Goal: Task Accomplishment & Management: Use online tool/utility

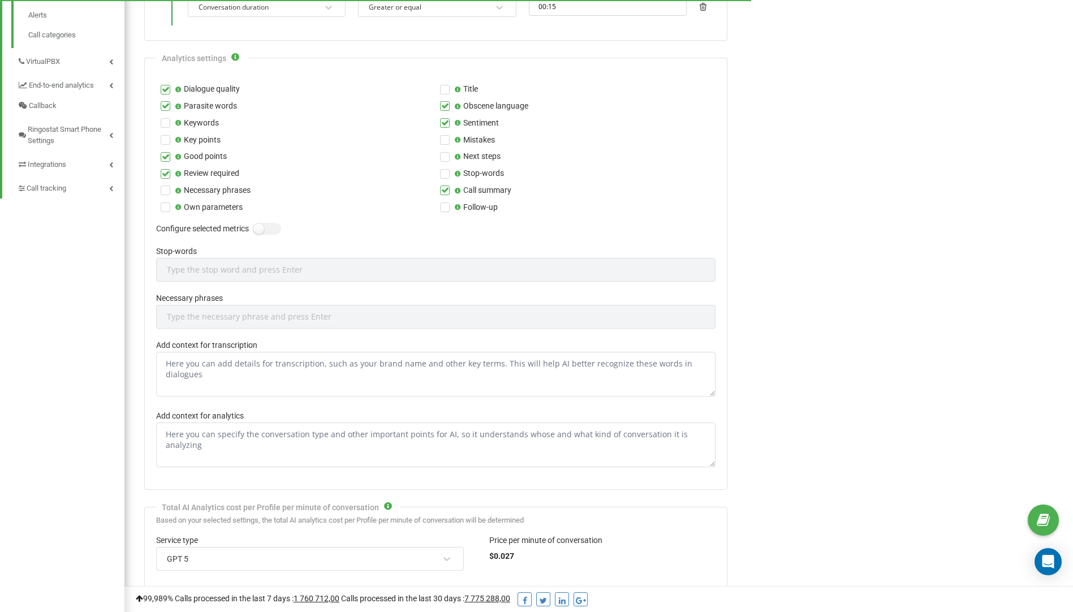
scroll to position [339, 0]
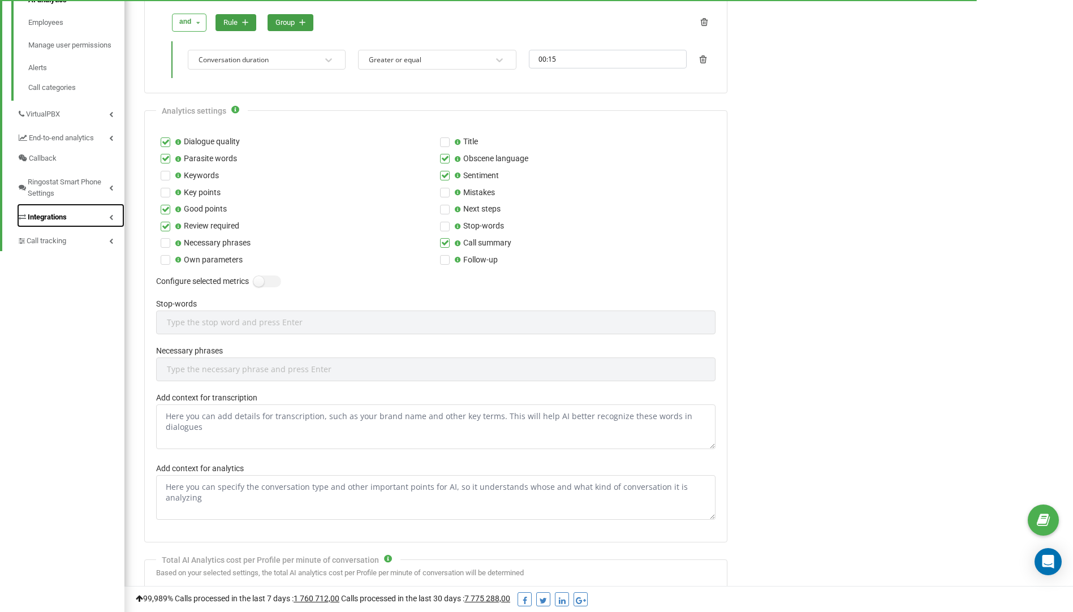
click at [60, 218] on span "Integrations" at bounding box center [47, 217] width 39 height 11
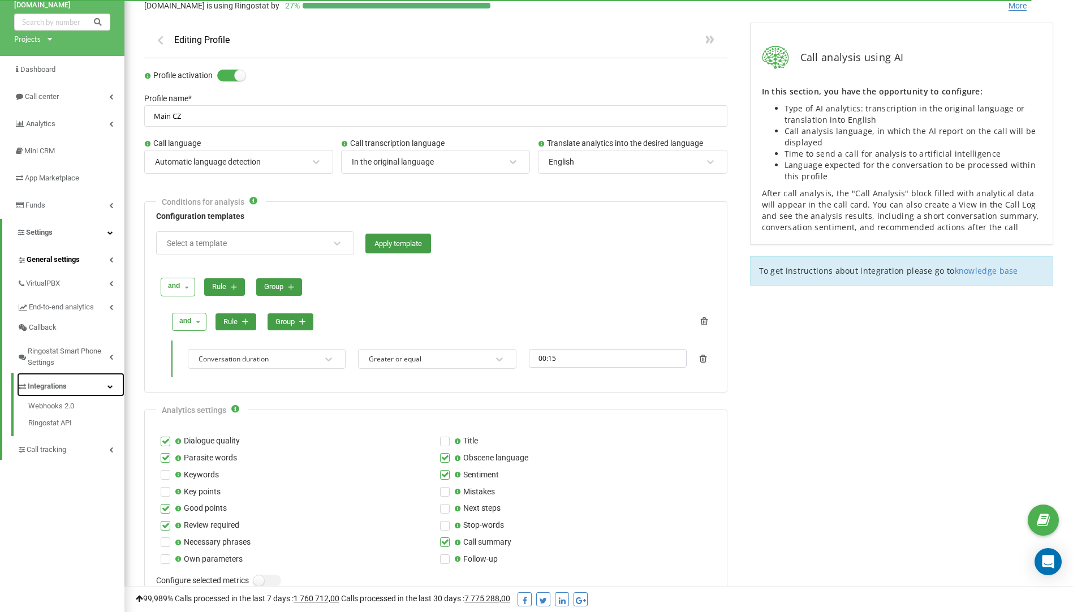
scroll to position [40, 0]
click at [48, 178] on span "App Marketplace" at bounding box center [52, 178] width 55 height 8
click at [62, 179] on span "App Marketplace" at bounding box center [52, 178] width 55 height 8
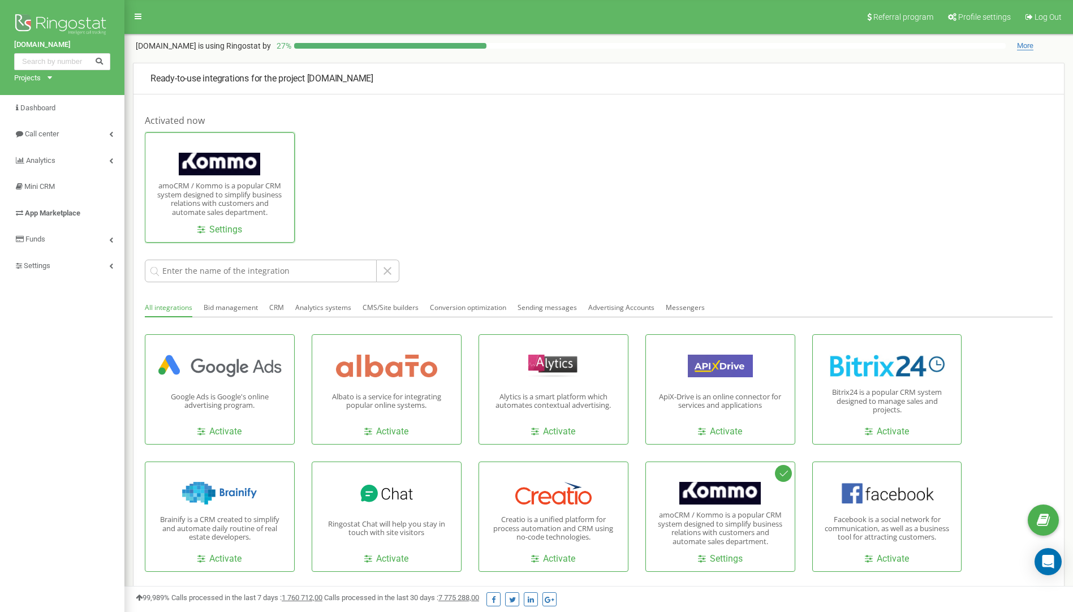
click at [224, 236] on div "amoCRM / Kommo is a popular CRM system designed to simplify business relations …" at bounding box center [220, 187] width 150 height 110
click at [225, 229] on link "Settings" at bounding box center [219, 229] width 45 height 13
click at [219, 231] on link "Settings" at bounding box center [219, 229] width 45 height 13
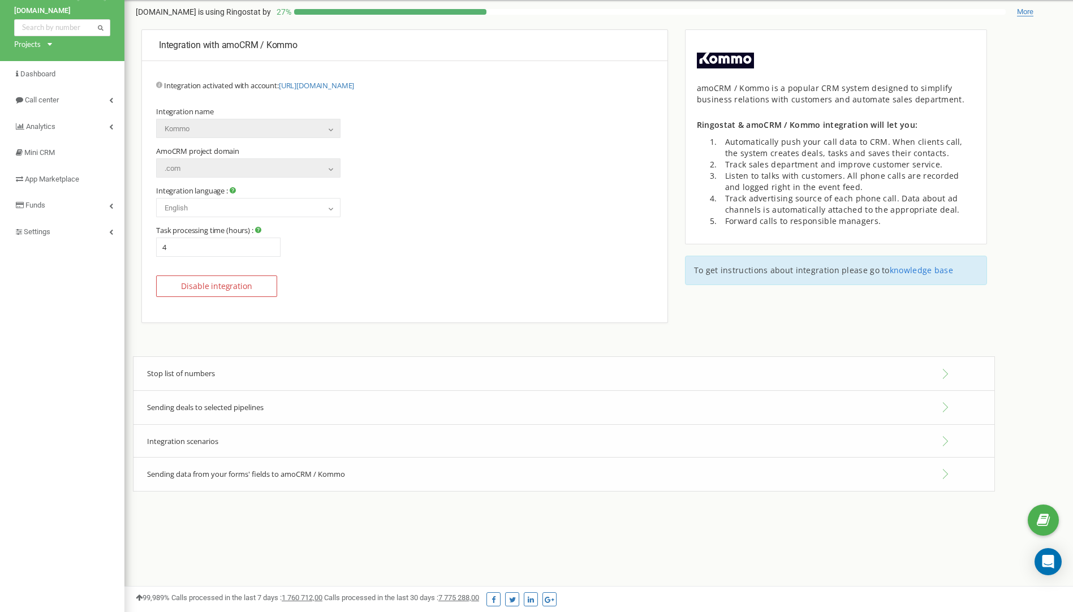
scroll to position [67, 0]
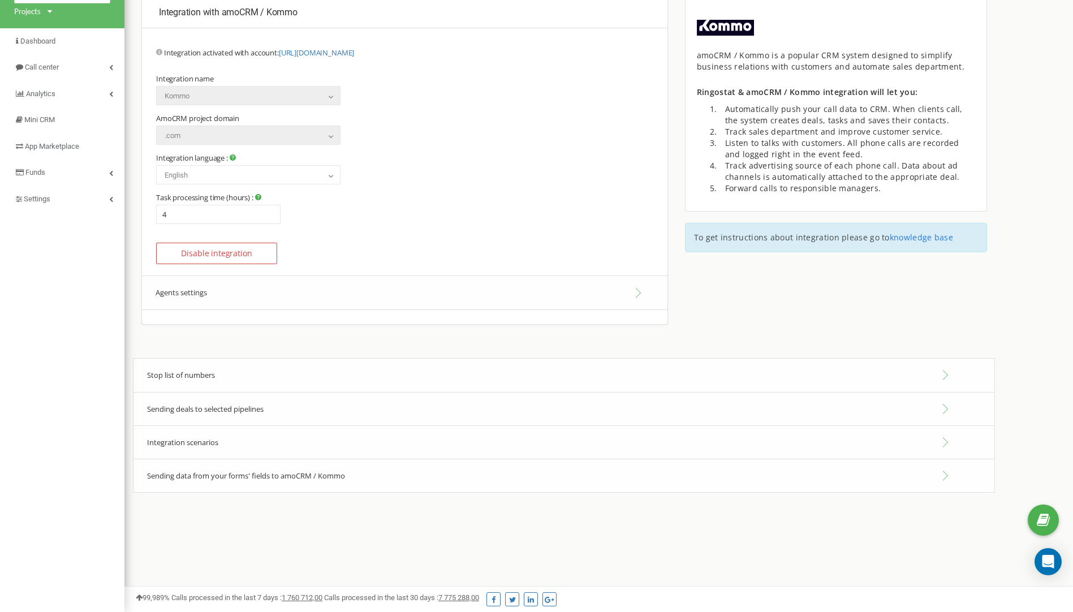
click at [180, 341] on div "Integration with amoCRM / Kommo Update integration version Portal address : [UR…" at bounding box center [405, 178] width 544 height 362
click at [913, 236] on link "knowledge base" at bounding box center [921, 237] width 63 height 11
click at [208, 293] on button "Agents settings" at bounding box center [405, 292] width 526 height 35
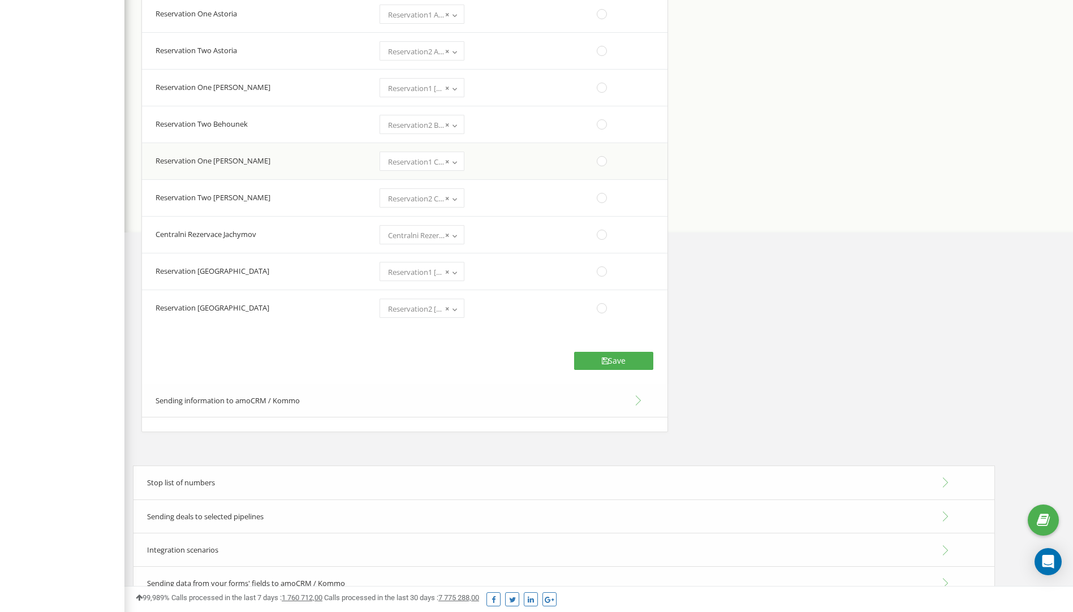
scroll to position [463, 0]
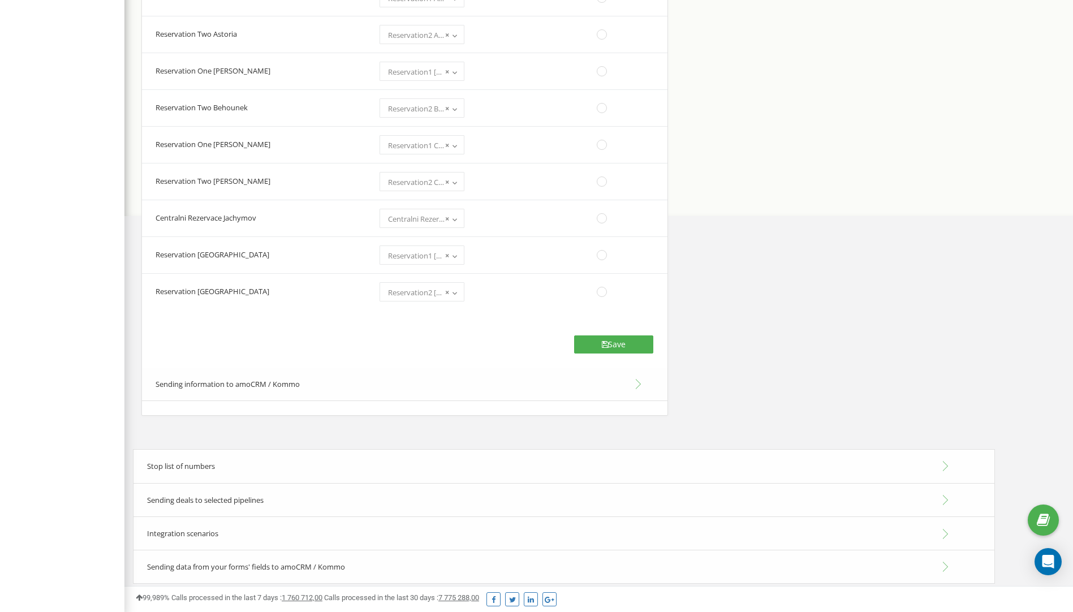
click at [302, 386] on button "Sending information to amoCRM / Kommo" at bounding box center [405, 385] width 526 height 34
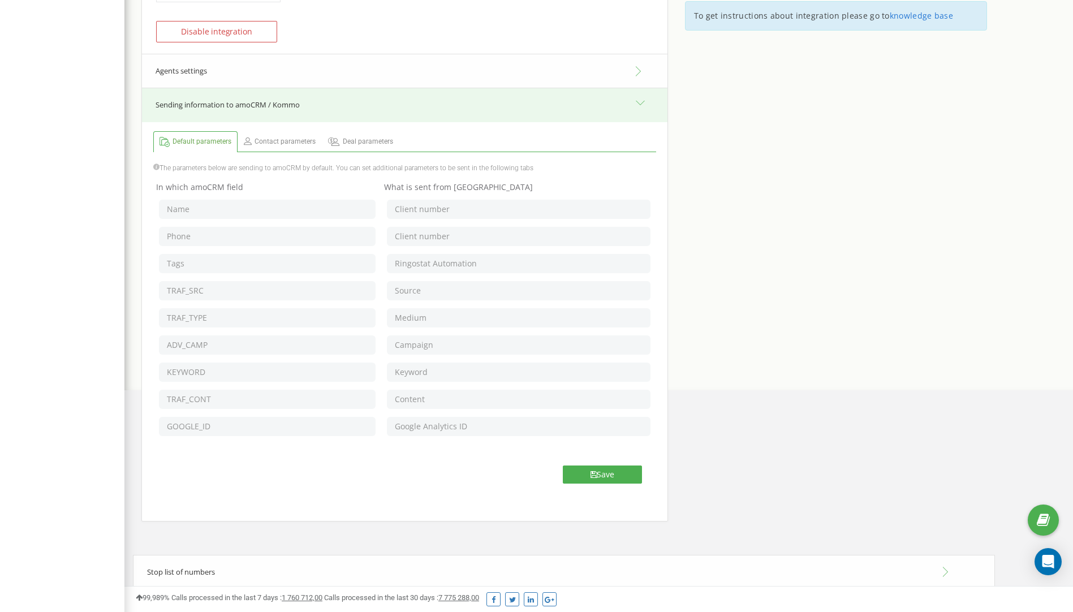
scroll to position [287, 0]
click at [278, 143] on span "Contact parameters" at bounding box center [285, 143] width 61 height 10
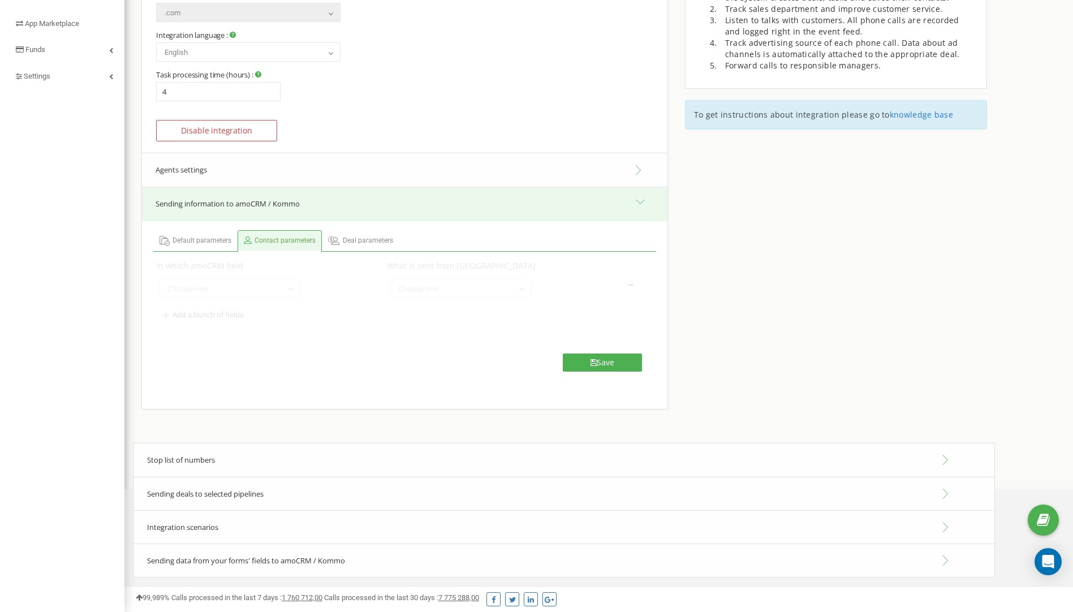
scroll to position [190, 0]
click at [244, 288] on span "Choose one" at bounding box center [230, 289] width 134 height 16
select select "name"
click at [445, 289] on span "Choose one" at bounding box center [461, 289] width 134 height 16
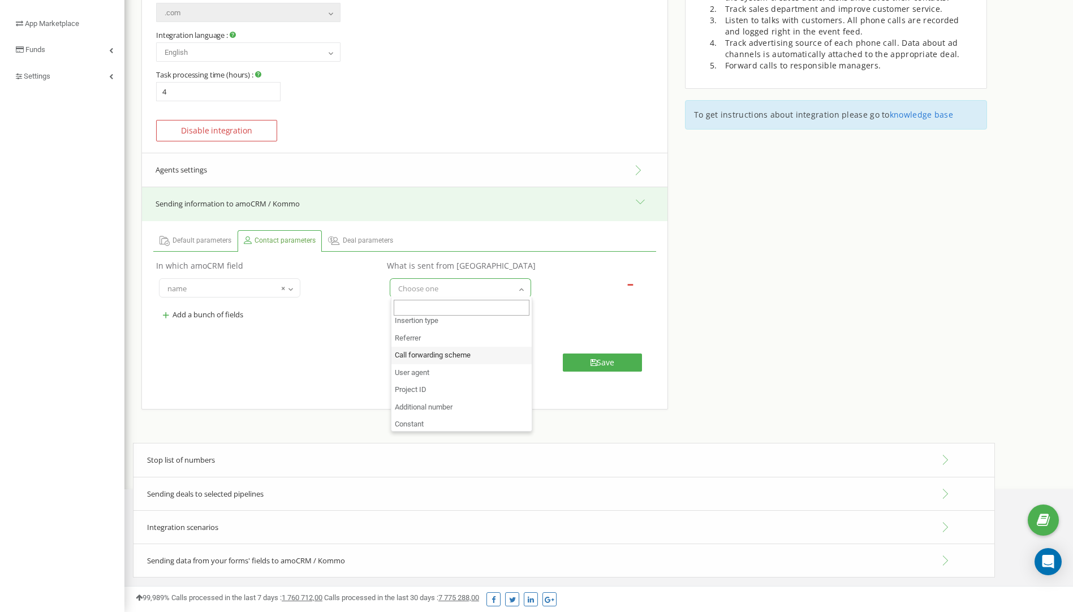
scroll to position [406, 0]
click at [272, 345] on div "Default parameters Contact parameters Deal parameters Name" at bounding box center [405, 308] width 526 height 174
click at [505, 291] on span "Choose one" at bounding box center [461, 289] width 134 height 16
click at [298, 329] on div "In which amoCRM field What is sent from Ringostat name tags Position Email Oper…" at bounding box center [405, 298] width 520 height 82
select select
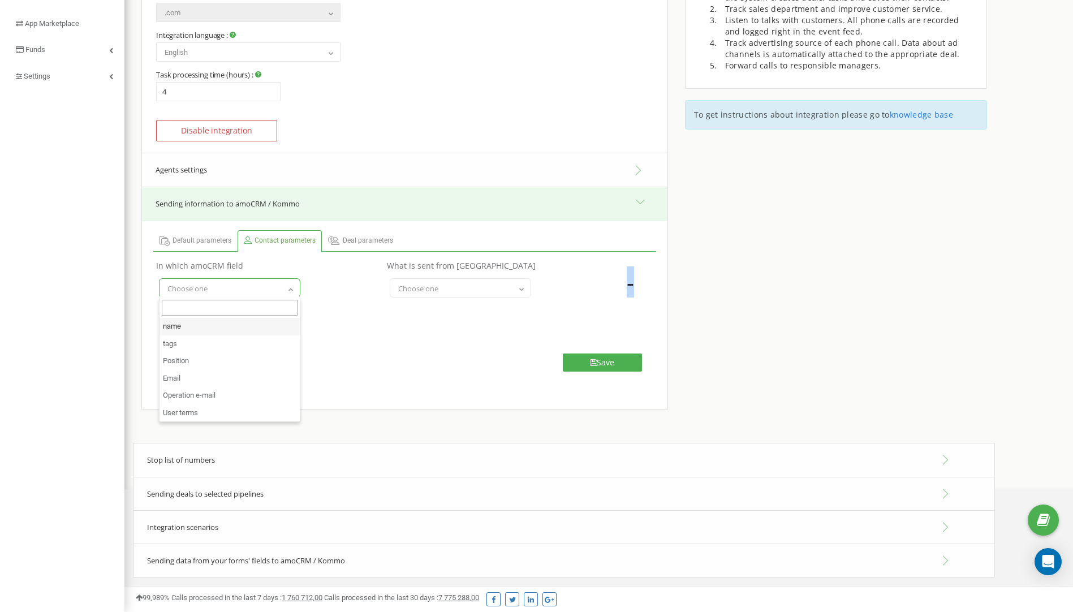
click at [346, 307] on tbody "name tags Position Email Operation e-mail User terms Choose one" at bounding box center [404, 301] width 503 height 54
drag, startPoint x: 346, startPoint y: 307, endPoint x: 323, endPoint y: 281, distance: 35.3
click at [323, 281] on td "name tags Position Email Operation e-mail User terms Choose one" at bounding box center [268, 287] width 231 height 27
click at [221, 314] on button "+ Add a bunch of fields" at bounding box center [203, 314] width 88 height 19
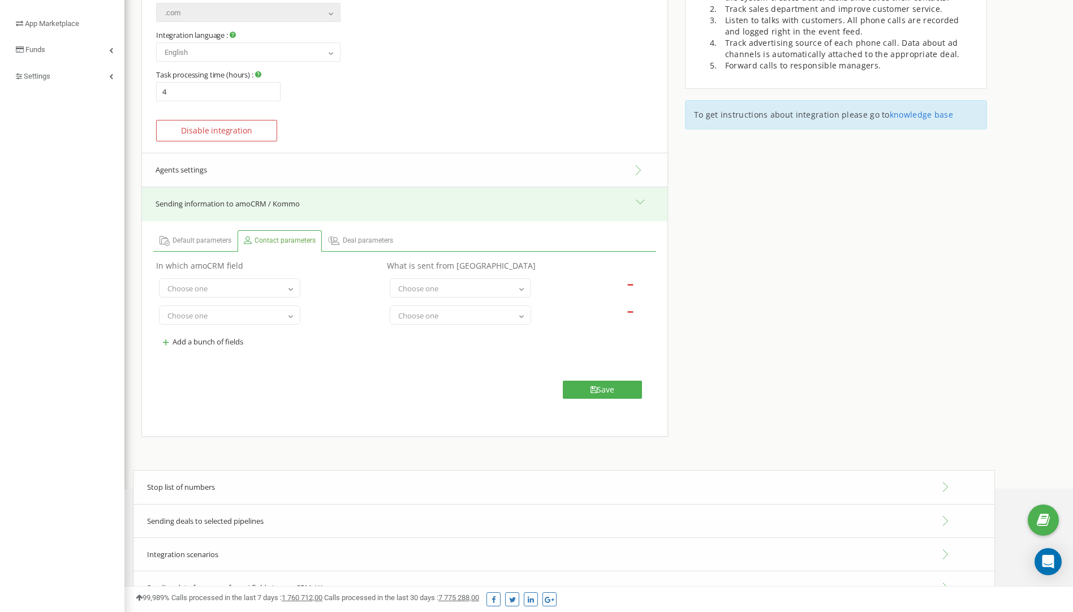
click at [275, 320] on span "Choose one" at bounding box center [230, 316] width 134 height 16
click at [327, 313] on td "name tags Position Email Operation e-mail User terms Choose one" at bounding box center [268, 315] width 231 height 27
click at [358, 246] on link "Deal parameters" at bounding box center [360, 241] width 76 height 20
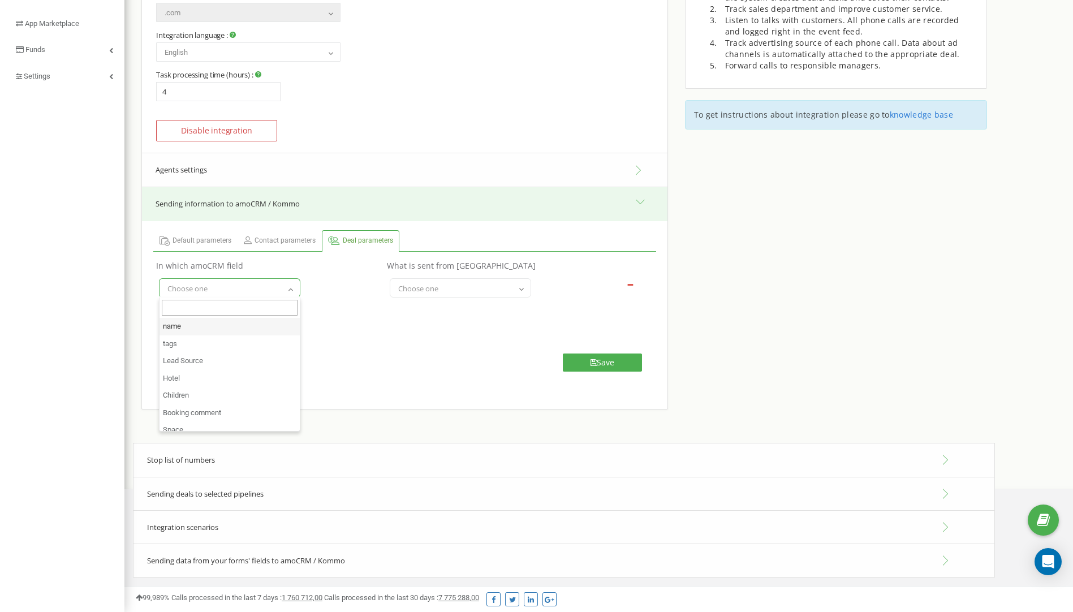
click at [268, 285] on span "Choose one" at bounding box center [230, 289] width 134 height 16
click at [362, 313] on td "+ Add a bunch of fields" at bounding box center [268, 315] width 231 height 27
click at [441, 288] on span "Choose one" at bounding box center [461, 289] width 134 height 16
click at [267, 344] on div "Default parameters Contact parameters Deal parameters Name" at bounding box center [405, 308] width 526 height 174
click at [201, 233] on link "Default parameters" at bounding box center [195, 241] width 83 height 20
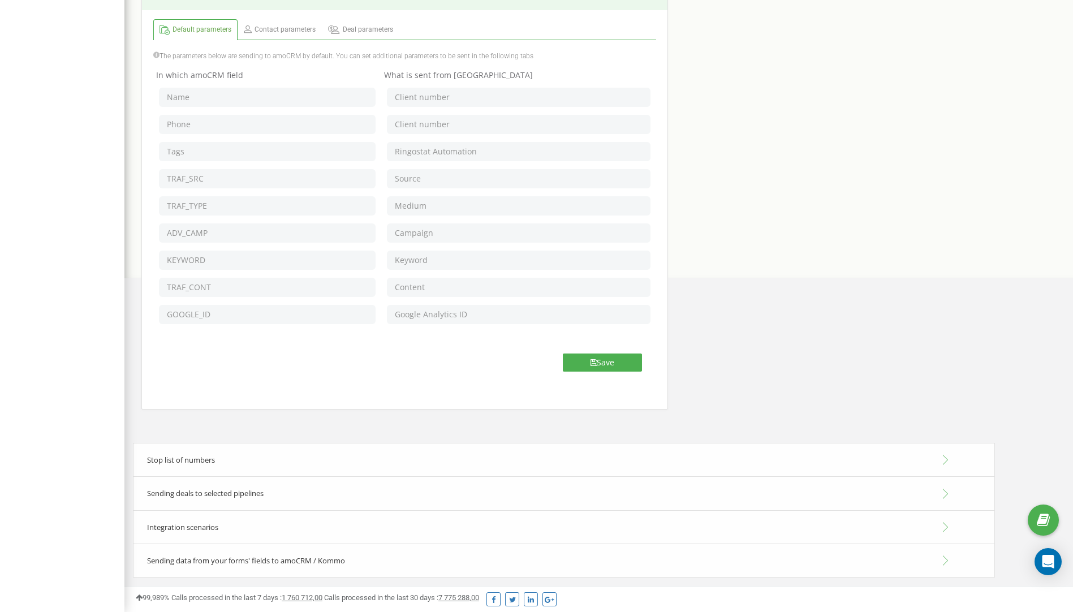
scroll to position [174, 0]
